Goal: Complete application form

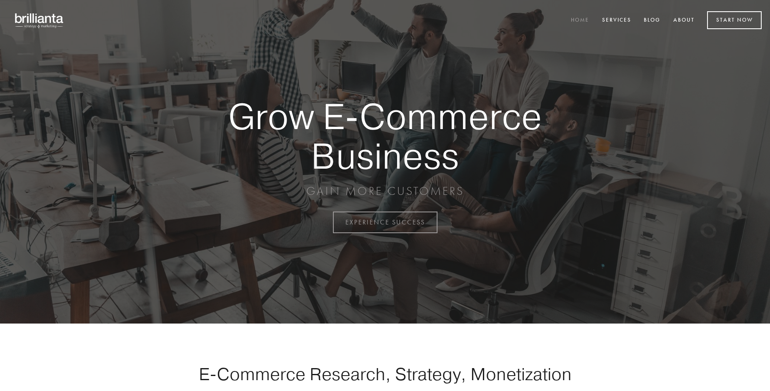
scroll to position [2184, 0]
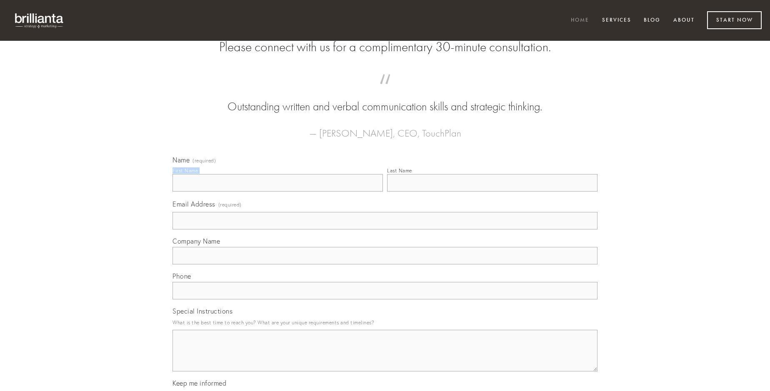
type input "[PERSON_NAME]"
click at [492, 192] on input "Last Name" at bounding box center [492, 182] width 210 height 17
type input "[PERSON_NAME]"
click at [385, 230] on input "Email Address (required)" at bounding box center [384, 220] width 425 height 17
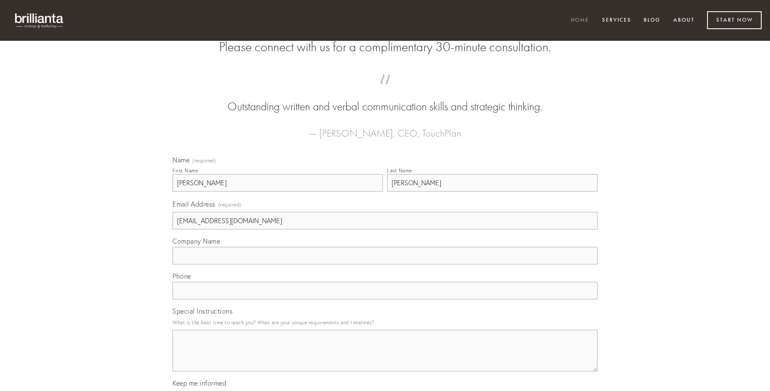
type input "[EMAIL_ADDRESS][DOMAIN_NAME]"
click at [385, 265] on input "Company Name" at bounding box center [384, 255] width 425 height 17
type input "sophismata"
click at [385, 300] on input "text" at bounding box center [384, 290] width 425 height 17
click at [385, 358] on textarea "Special Instructions" at bounding box center [384, 351] width 425 height 42
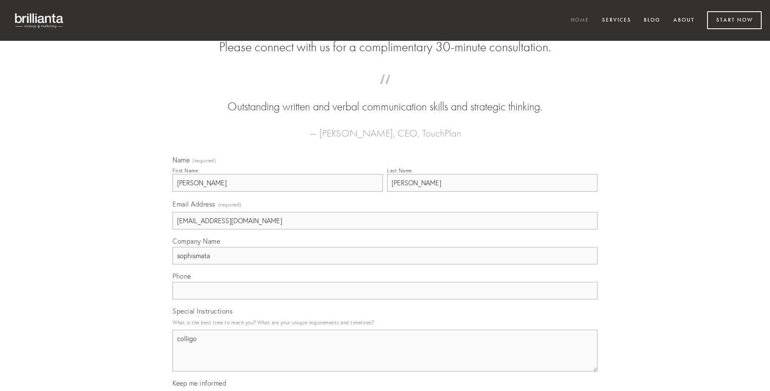
type textarea "colligo"
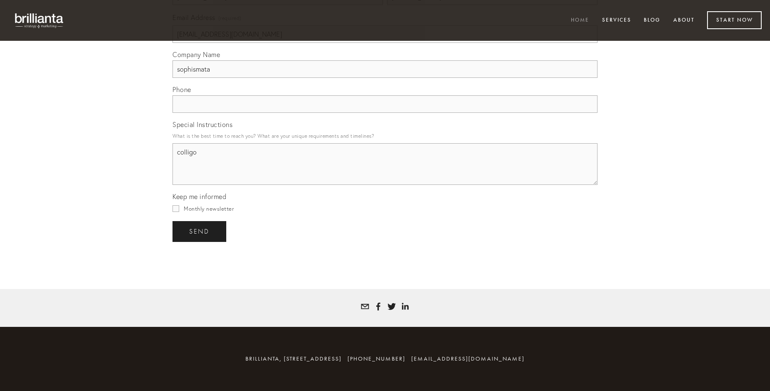
click at [200, 231] on span "send" at bounding box center [199, 231] width 20 height 7
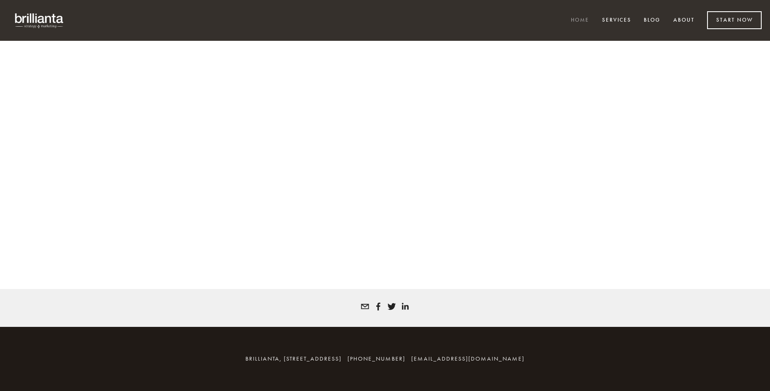
scroll to position [2173, 0]
